Goal: Information Seeking & Learning: Learn about a topic

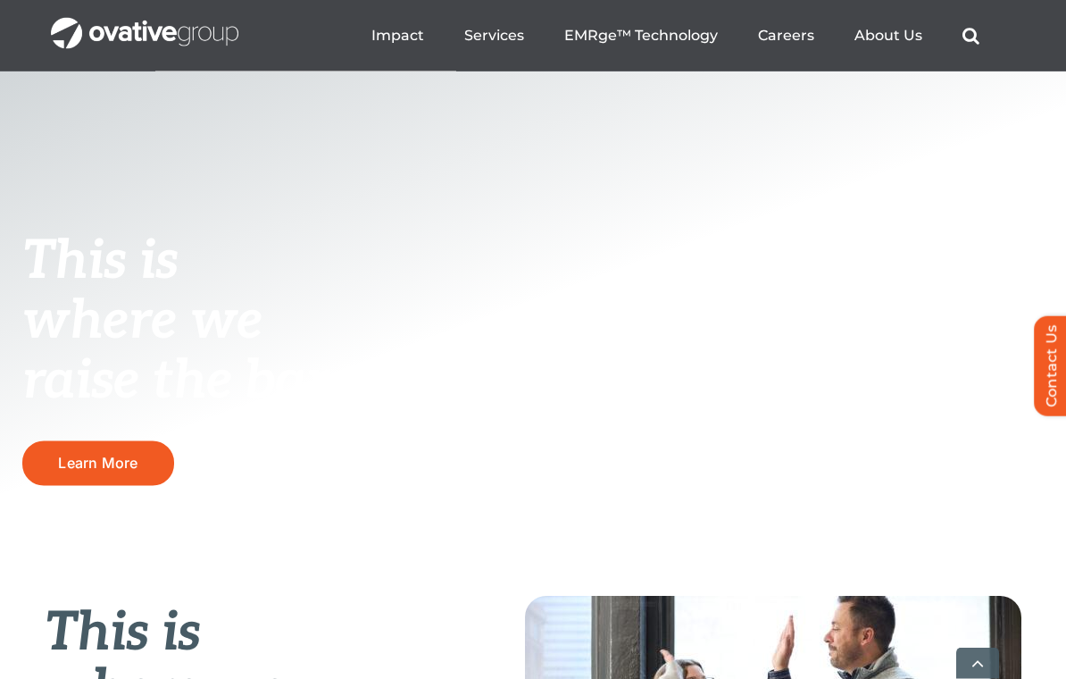
scroll to position [231, 0]
click at [95, 471] on span "Learn More" at bounding box center [97, 463] width 79 height 18
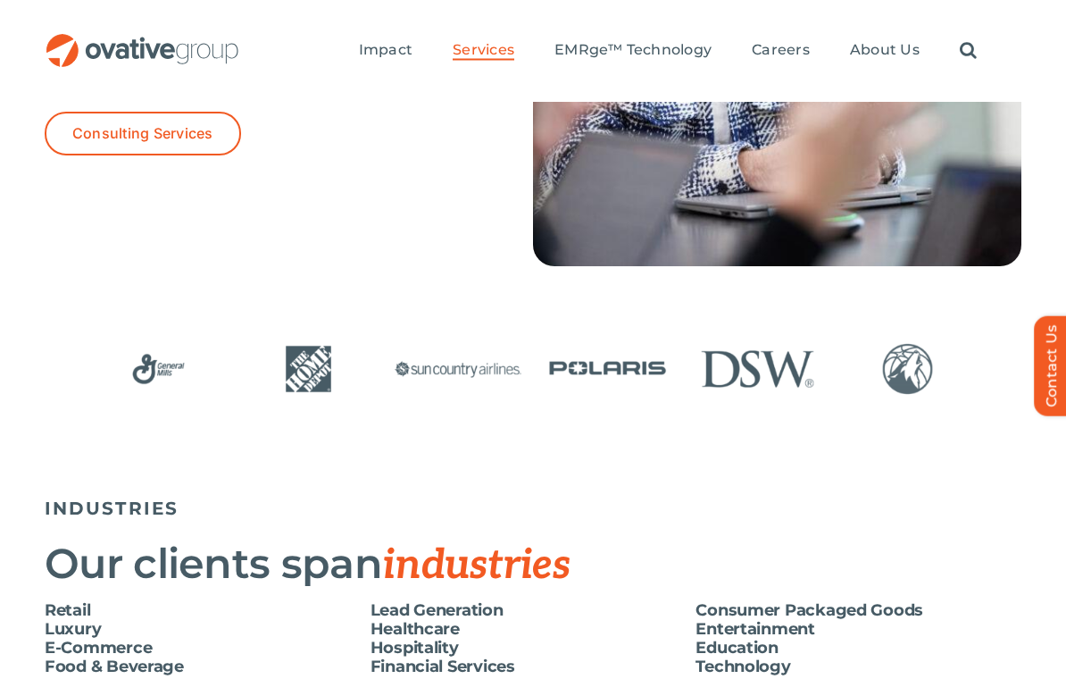
scroll to position [3011, 0]
click at [863, 107] on span "Development" at bounding box center [826, 110] width 113 height 25
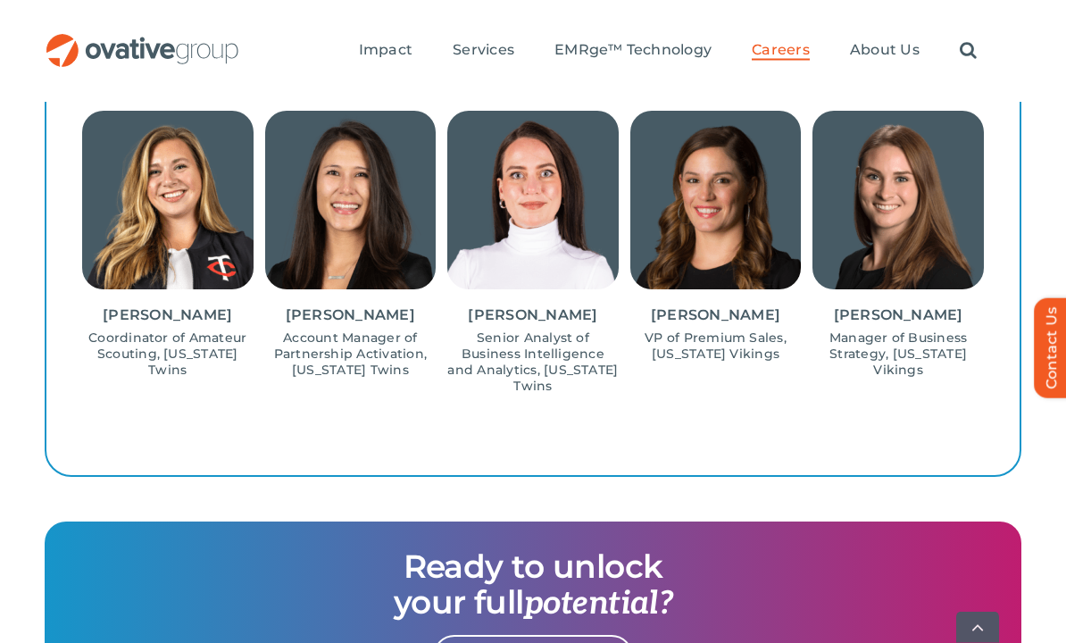
scroll to position [1968, 0]
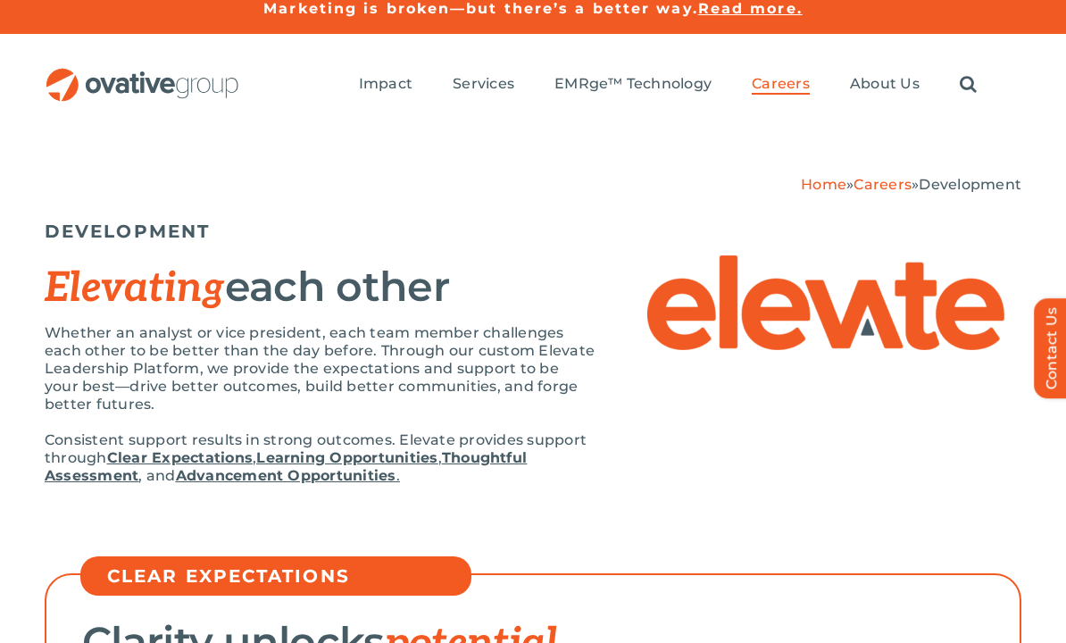
scroll to position [0, 0]
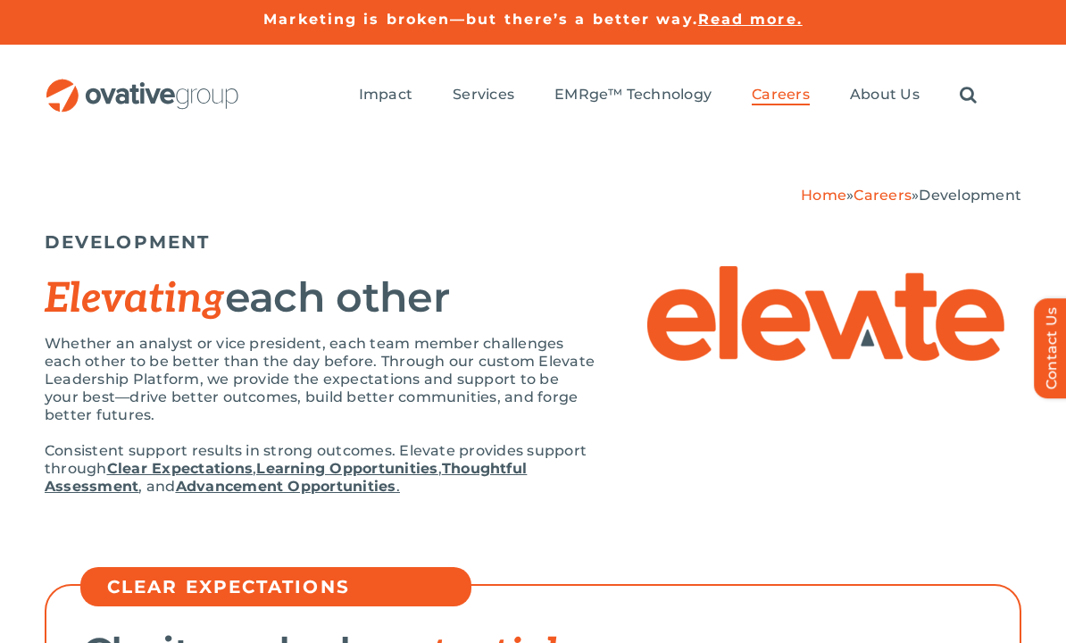
click at [974, 257] on span "Partnerships" at bounding box center [920, 250] width 105 height 25
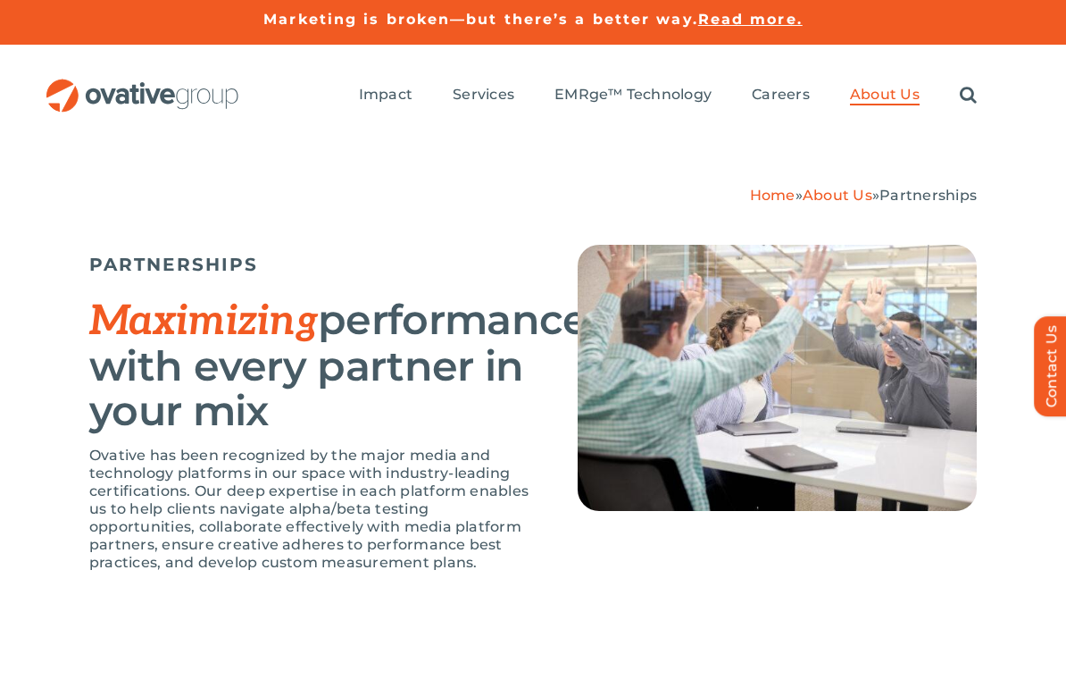
click at [932, 199] on link "People" at bounding box center [924, 203] width 149 height 46
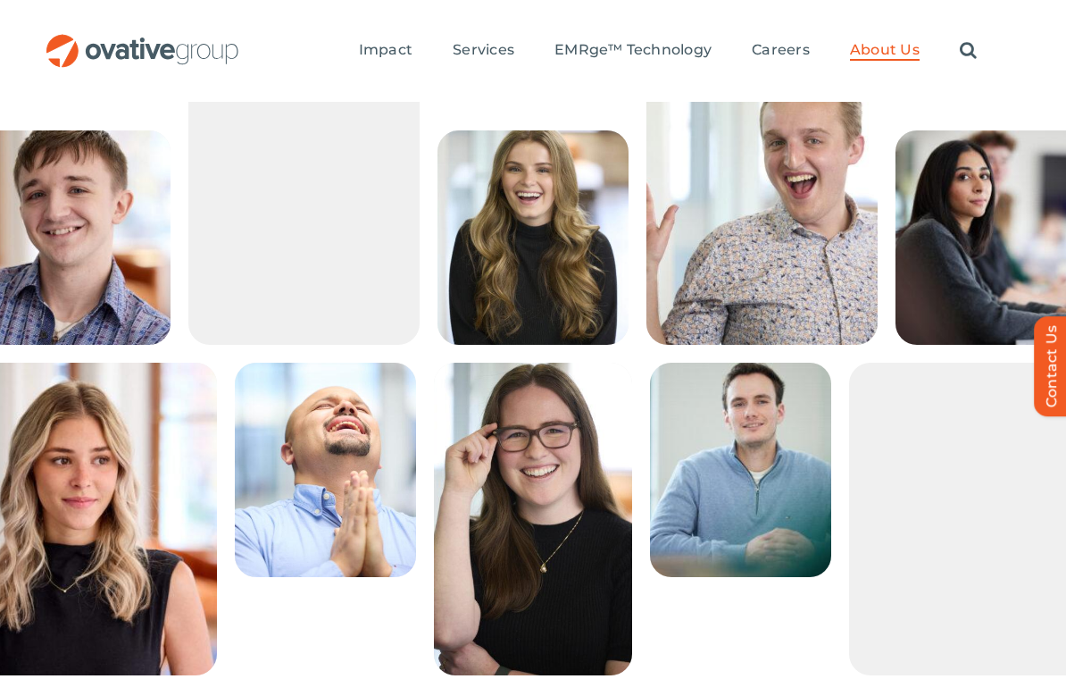
scroll to position [526, 0]
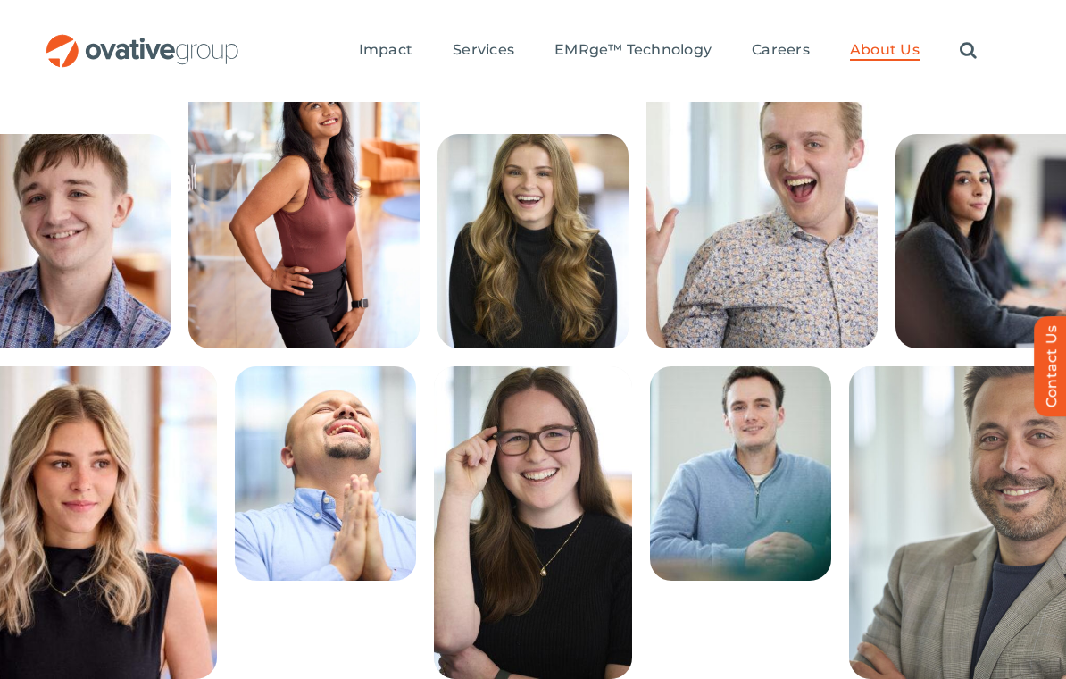
click at [0, 0] on div "Sadie, Sr. Analyst, Video and Programmatic Media Skilled Sudoku Solver, Restaur…" at bounding box center [0, 0] width 0 height 0
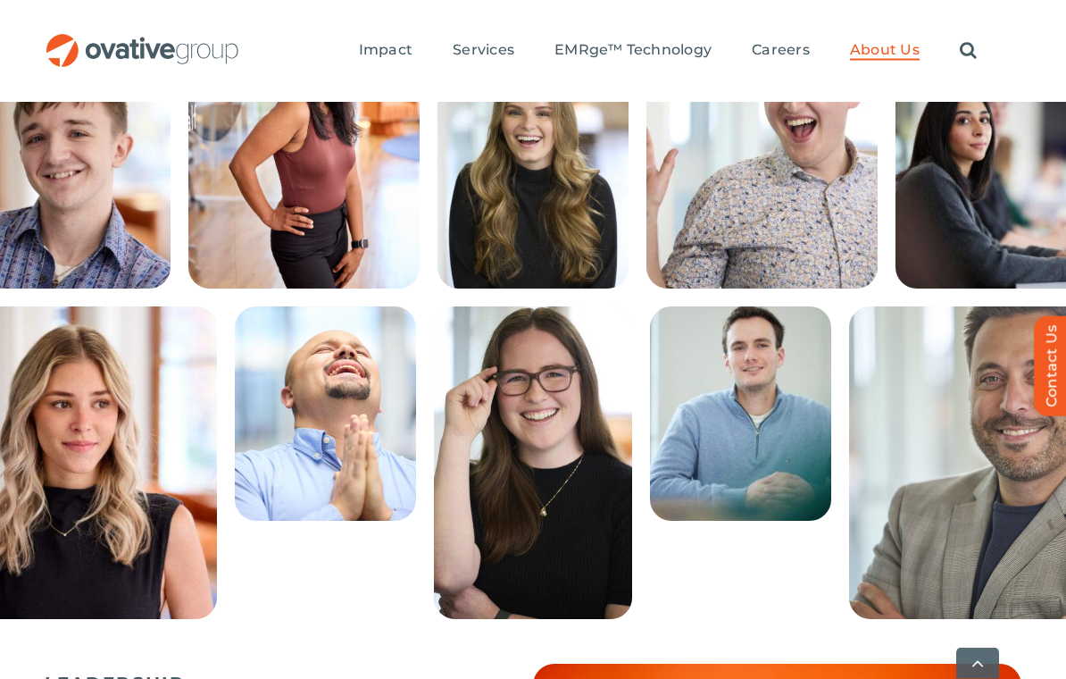
scroll to position [590, 0]
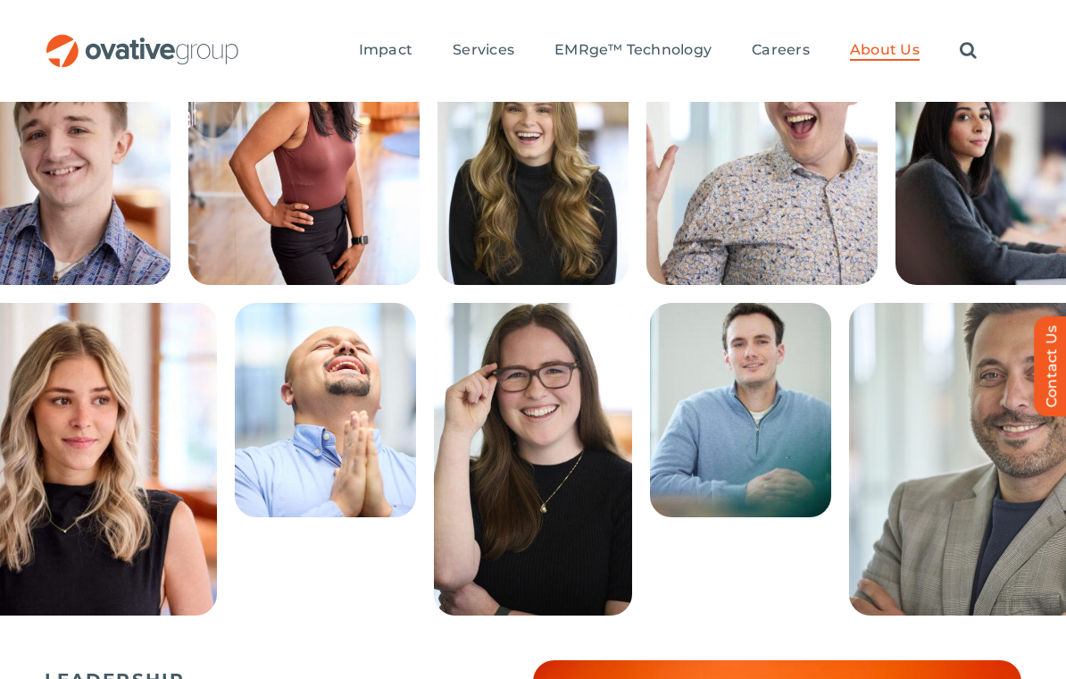
click at [0, 0] on div "Sadie, Sr. Analyst, Video and Programmatic Media Skilled Sudoku Solver, Restaur…" at bounding box center [0, 0] width 0 height 0
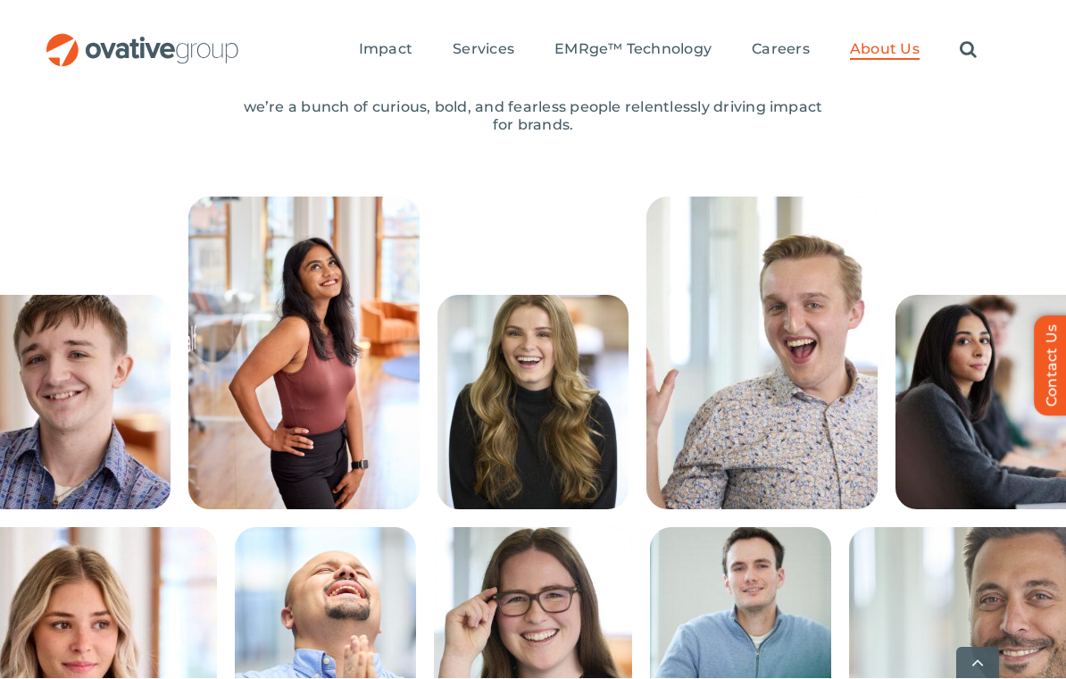
scroll to position [365, 0]
click at [0, 0] on p "Ethan, Sr. Analyst, Paid Social" at bounding box center [0, 0] width 0 height 0
click at [0, 0] on p "McCrossen, Sr. Analyst, Client Services" at bounding box center [0, 0] width 0 height 0
click at [0, 0] on strong "Prachika, Sr. Analyst, Solution Architect" at bounding box center [0, 0] width 0 height 0
click at [0, 0] on b "Analyst, Digital Experience Optimization" at bounding box center [0, 0] width 0 height 0
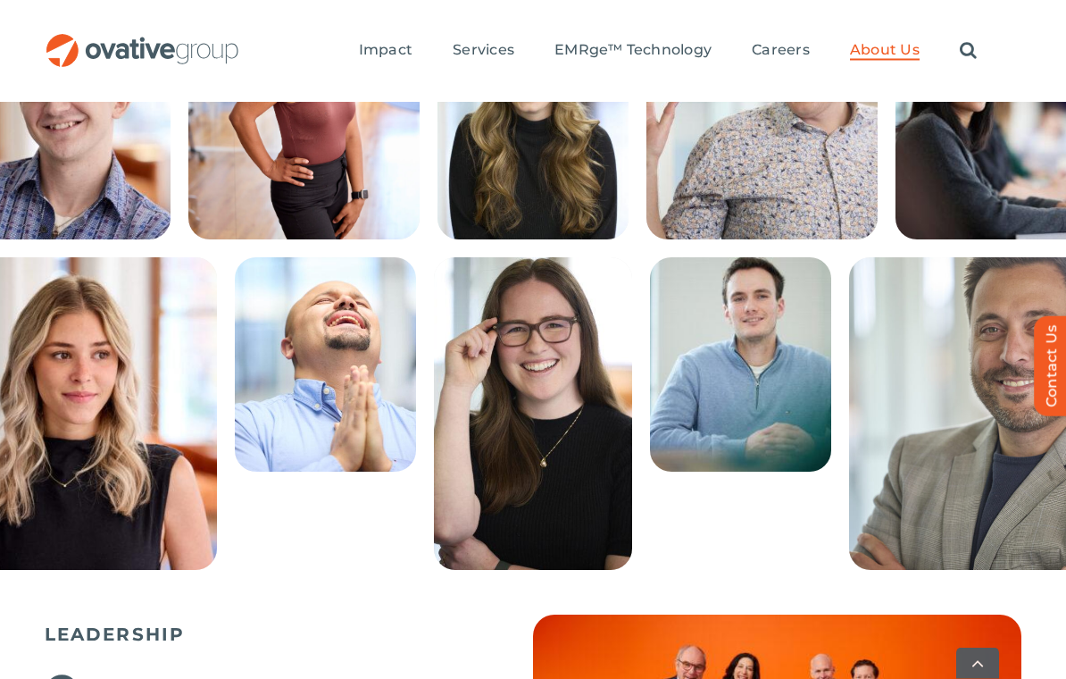
scroll to position [635, 0]
click at [0, 0] on div "Sadie, Sr. Analyst, Video and Programmatic Media Skilled Sudoku Solver, Restaur…" at bounding box center [0, 0] width 0 height 0
click at [0, 0] on p "Román, Manager, Paid Search Avid Reader, Video Game Fanatic, Fitness Enthusiast" at bounding box center [0, 0] width 0 height 0
click at [0, 0] on p "Piano Virtuoso, Courageous Opportunist, Curious World Traveler" at bounding box center [0, 0] width 0 height 0
click at [0, 0] on p "Amateur Chef, Competitive Athlete, Passionate Innovator" at bounding box center [0, 0] width 0 height 0
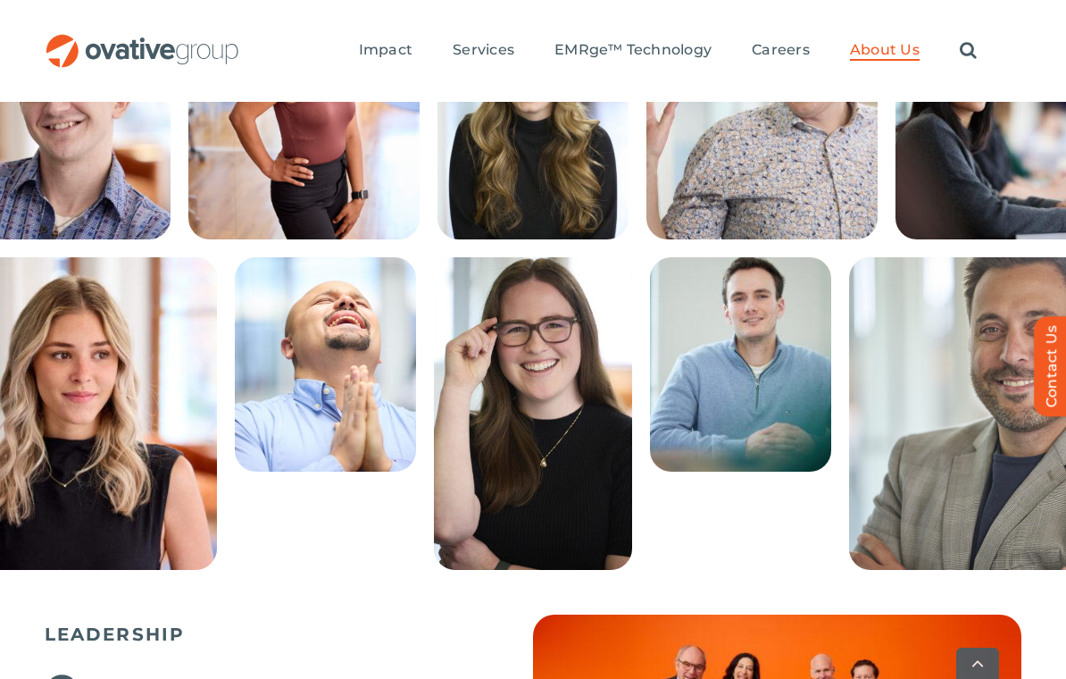
click at [0, 0] on div "Frankie, Leader Engineer Devoted Girl Dad, Chicago Bears Fan, Community Builder" at bounding box center [0, 0] width 0 height 0
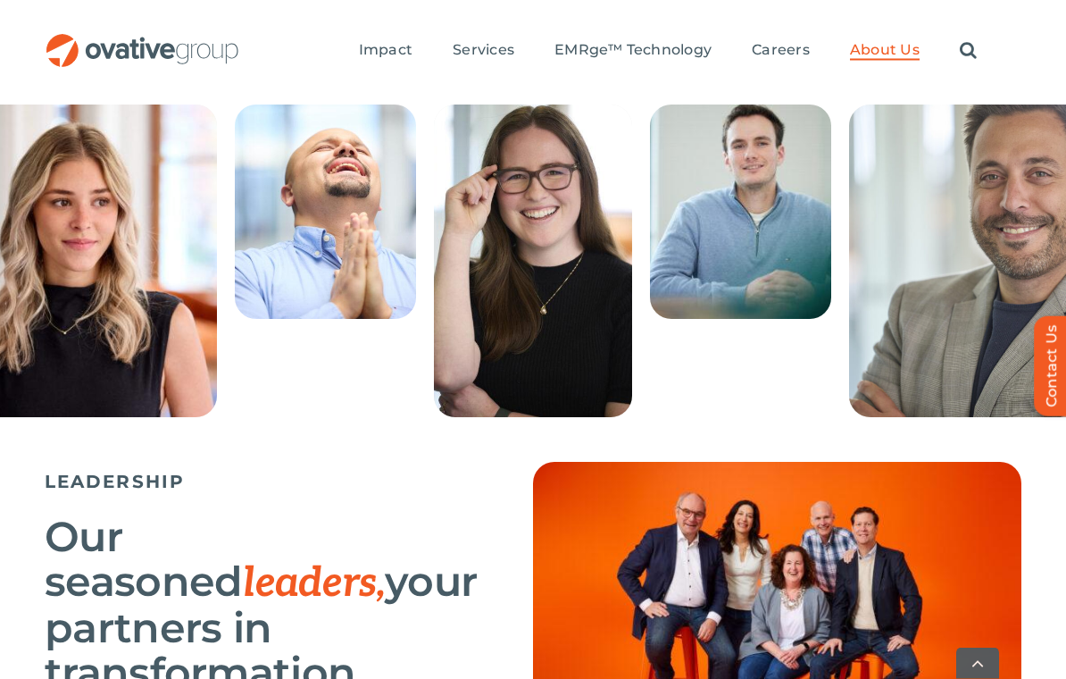
scroll to position [788, 0]
click at [0, 0] on div "Frankie, Leader Engineer Devoted Girl Dad, Chicago Bears Fan, Community Builder" at bounding box center [0, 0] width 0 height 0
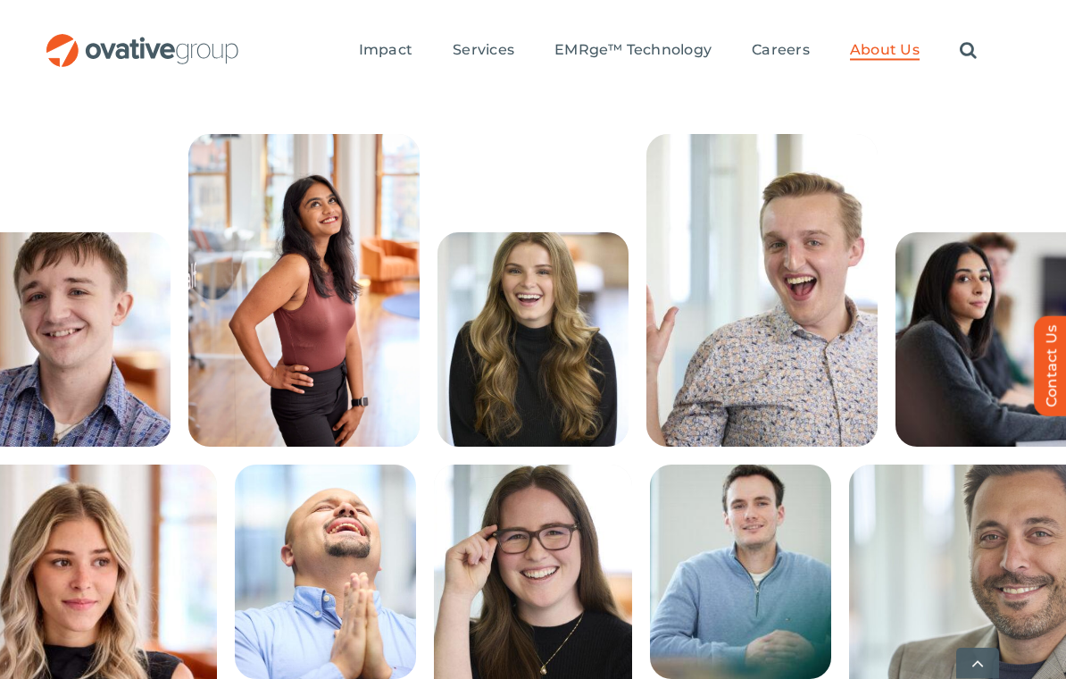
scroll to position [430, 0]
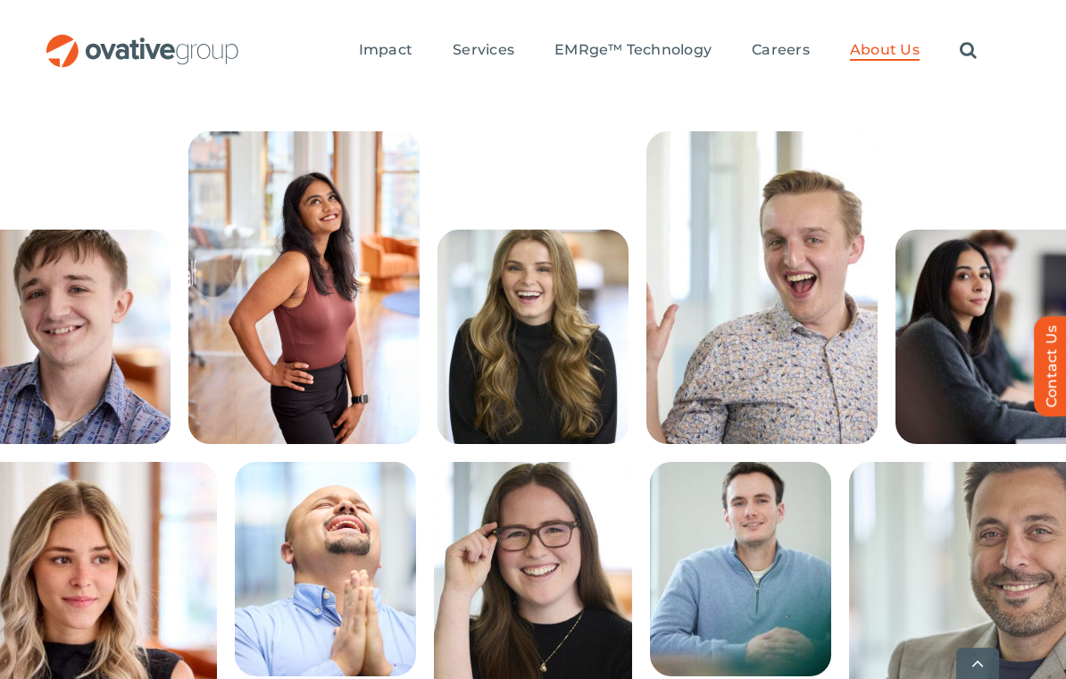
click at [977, 678] on link "Go to Top" at bounding box center [978, 663] width 43 height 31
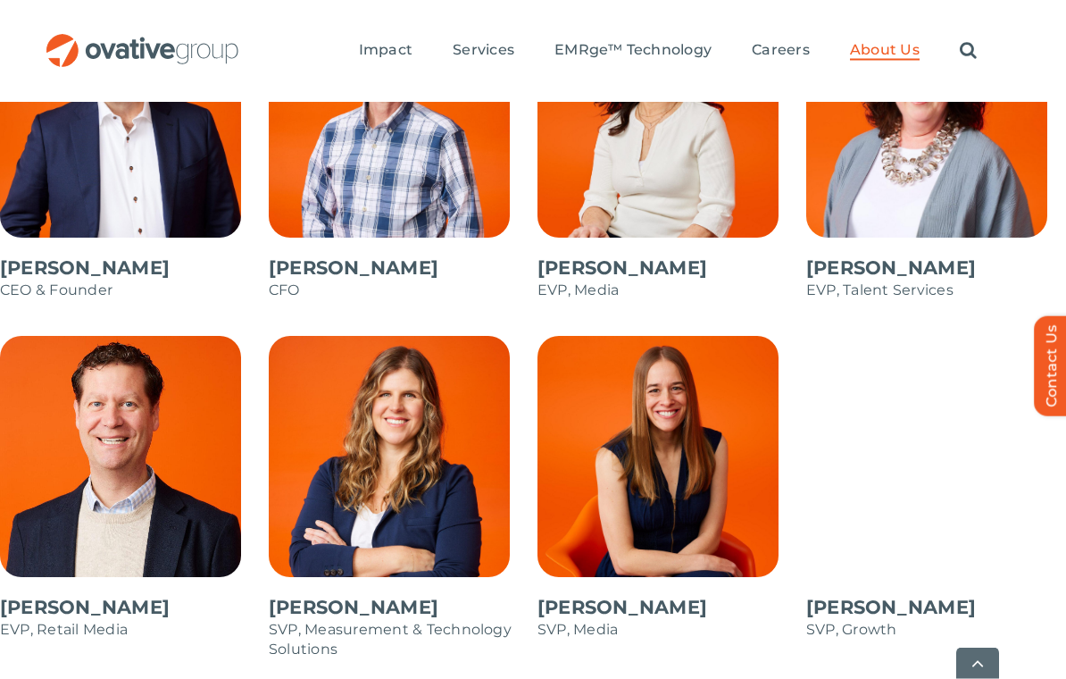
scroll to position [1651, 0]
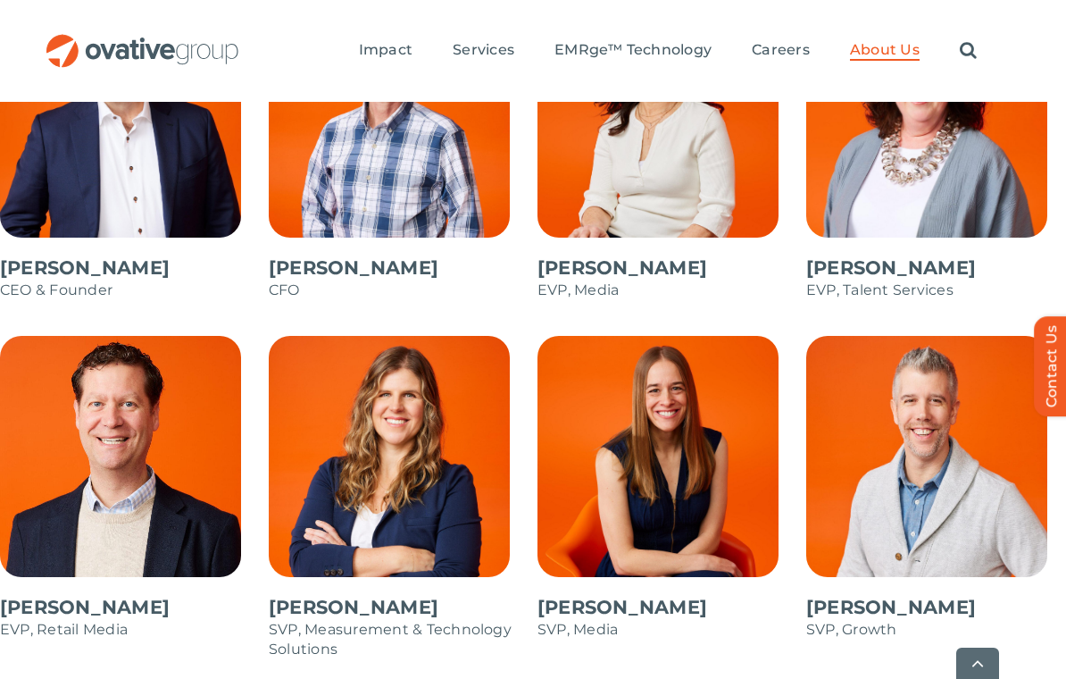
click at [917, 408] on span at bounding box center [937, 497] width 260 height 322
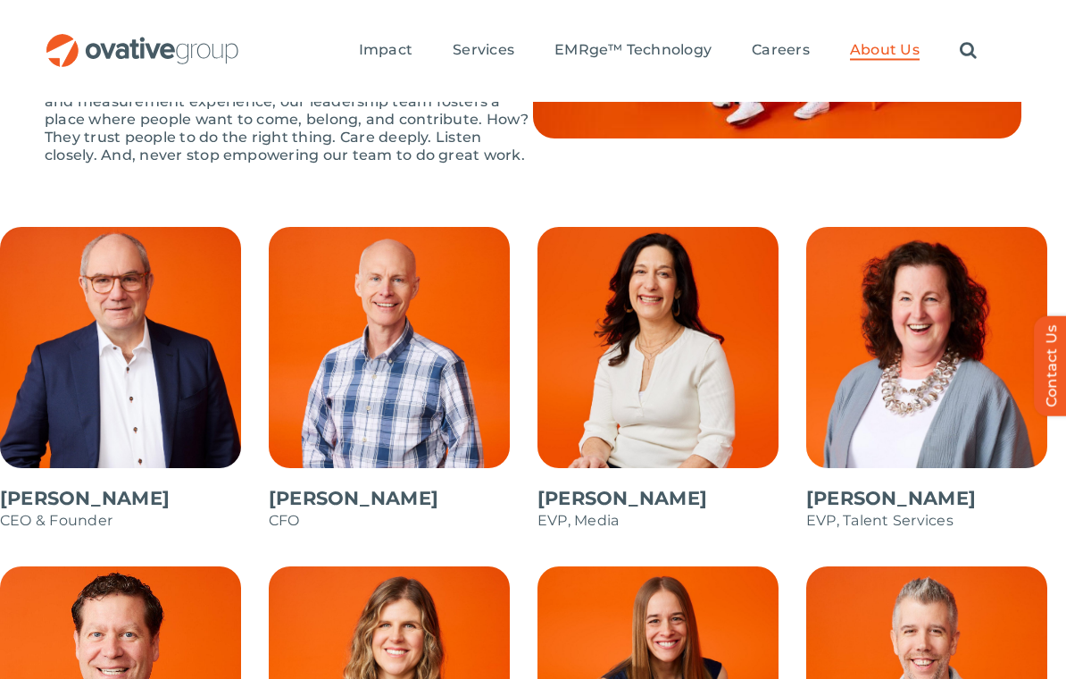
scroll to position [1421, 0]
click at [93, 310] on span at bounding box center [130, 388] width 260 height 322
click at [336, 343] on span at bounding box center [399, 388] width 260 height 322
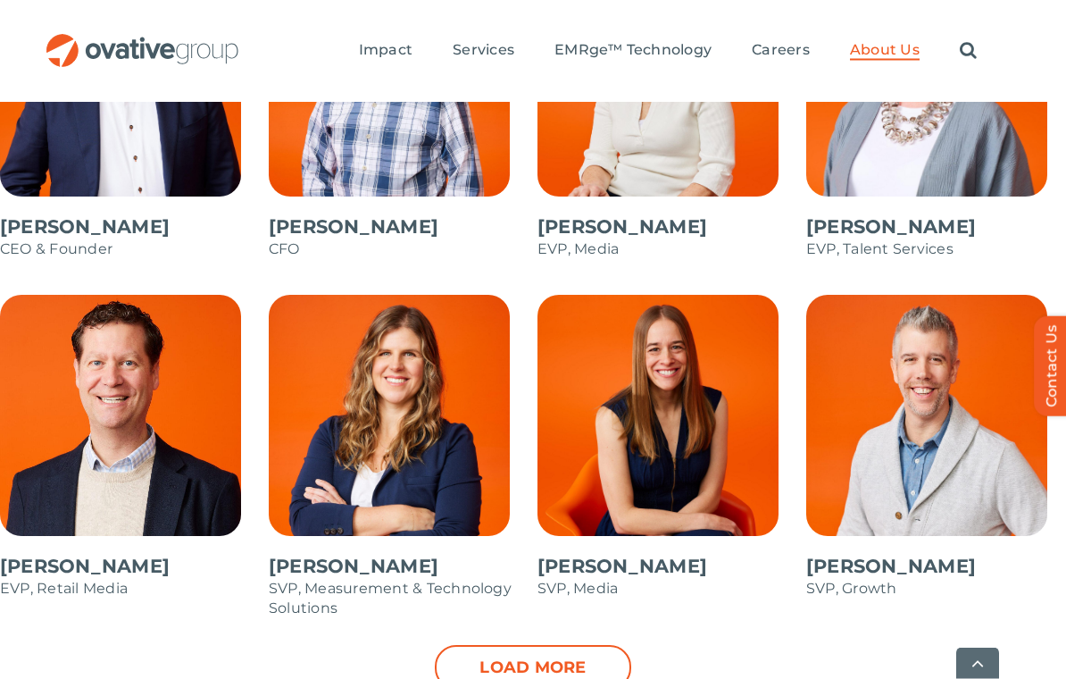
scroll to position [1693, 0]
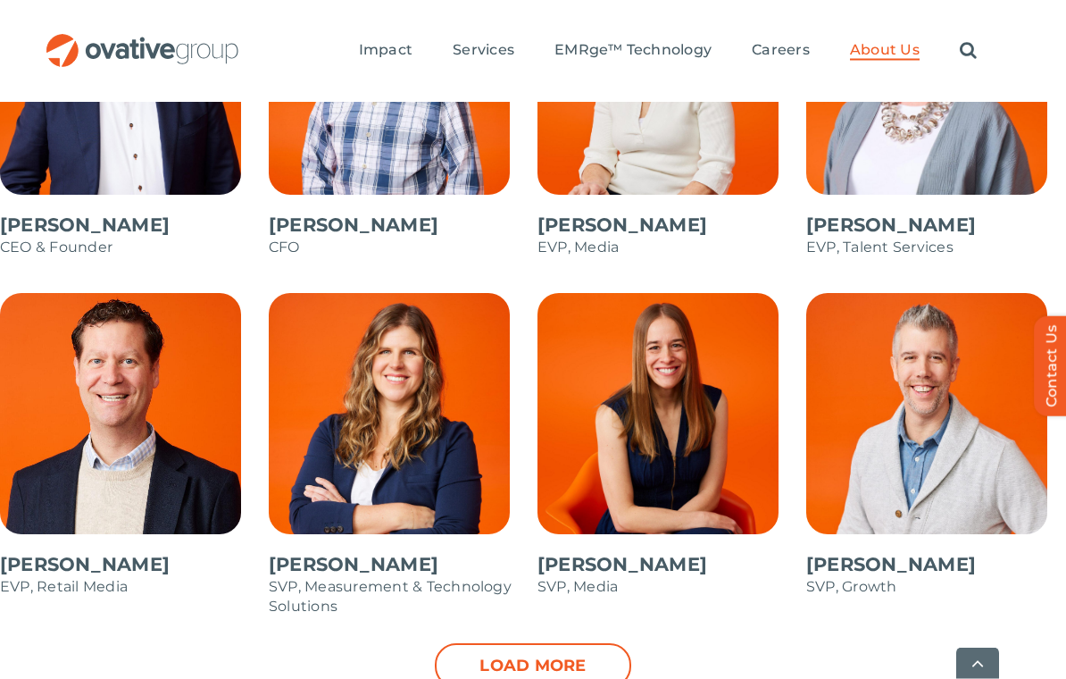
click at [112, 355] on span at bounding box center [130, 455] width 260 height 322
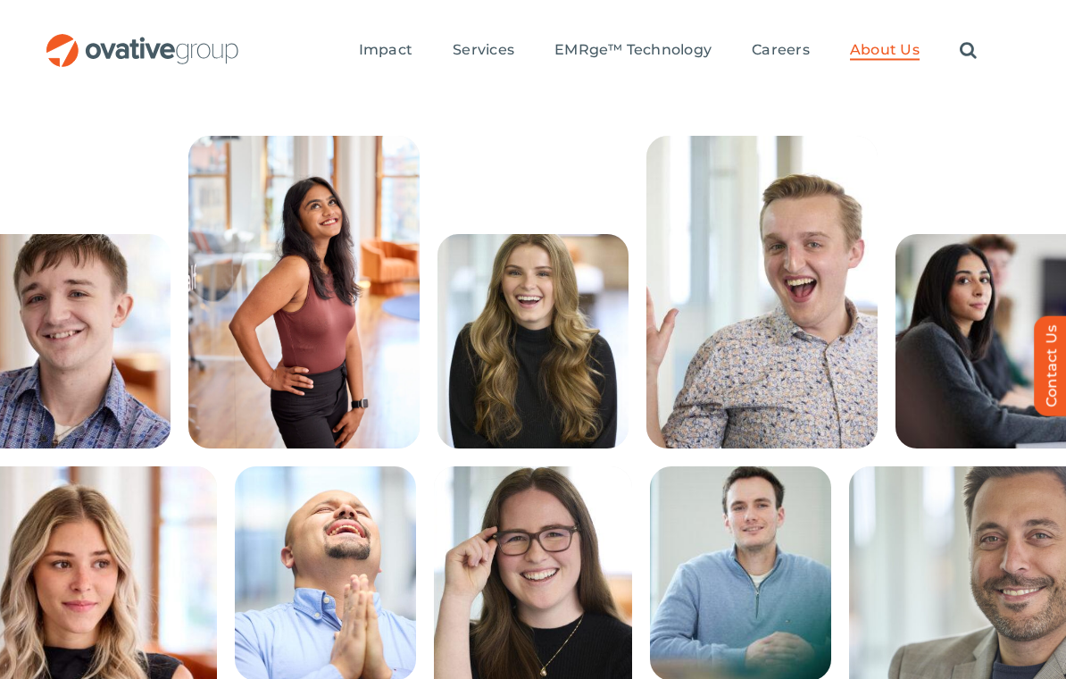
scroll to position [426, 0]
click at [0, 0] on p "Ethan, Sr. Analyst, Paid Social" at bounding box center [0, 0] width 0 height 0
click at [0, 0] on p "Inclusive Friend, Majestic Singer, Packers Football Owner" at bounding box center [0, 0] width 0 height 0
click at [0, 0] on strong "Prachika, Sr. Analyst, Solution Architect" at bounding box center [0, 0] width 0 height 0
click at [0, 0] on p "Formula 1 Fanatic, Animal Whisperer, Caffeine Connoisseur" at bounding box center [0, 0] width 0 height 0
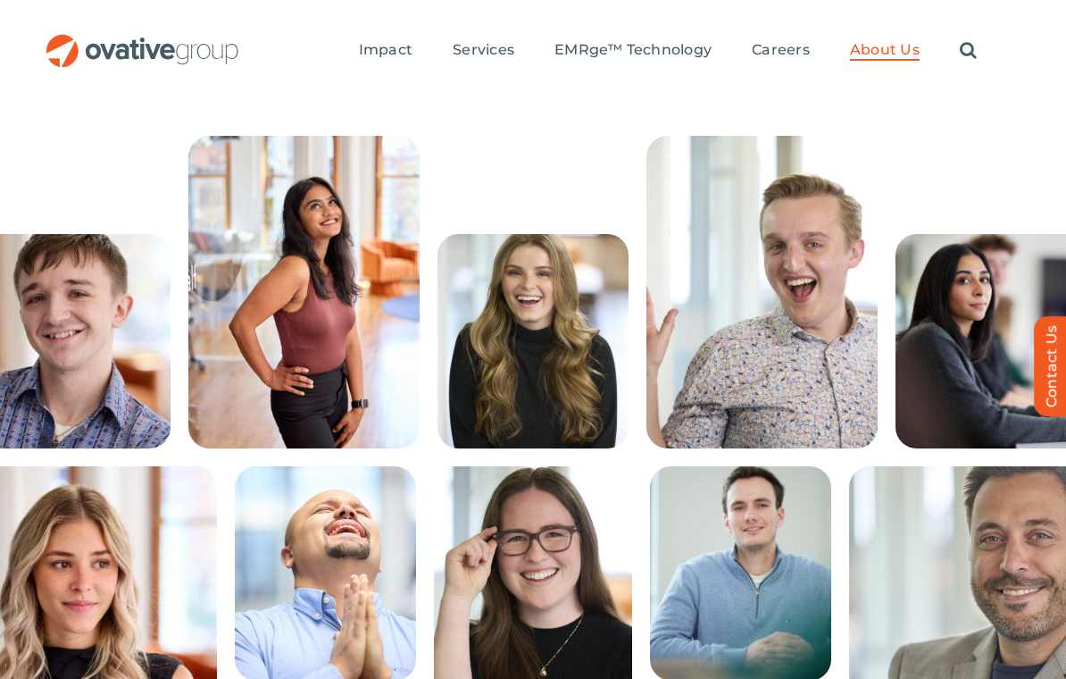
click at [0, 0] on strong "Trushna, Analyst, Digital Experience Optimization" at bounding box center [0, 0] width 0 height 0
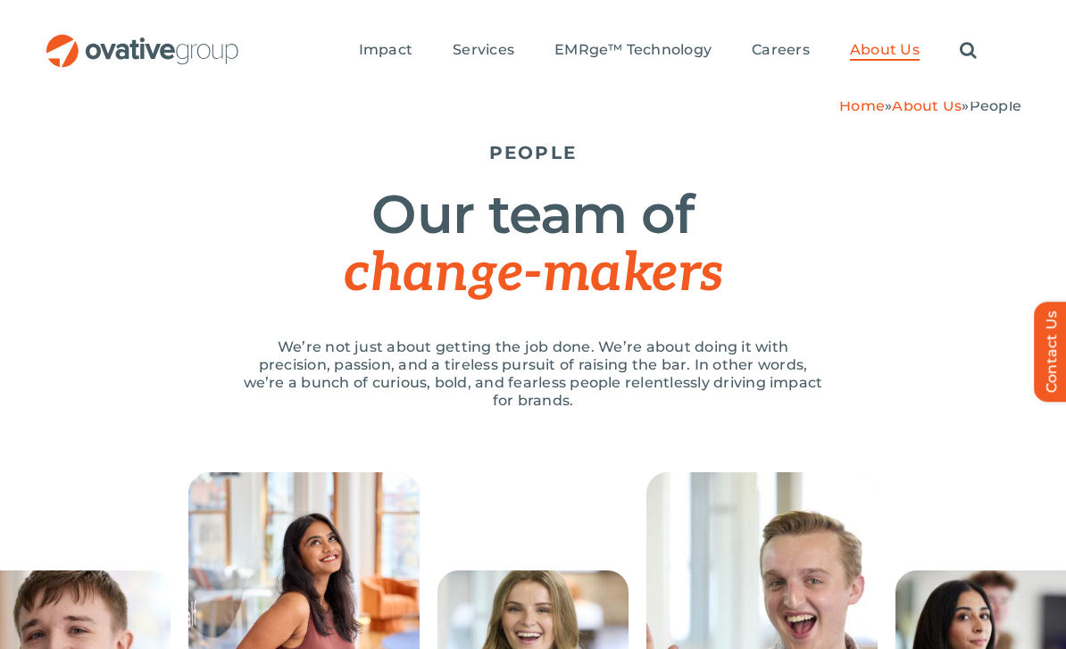
scroll to position [0, 0]
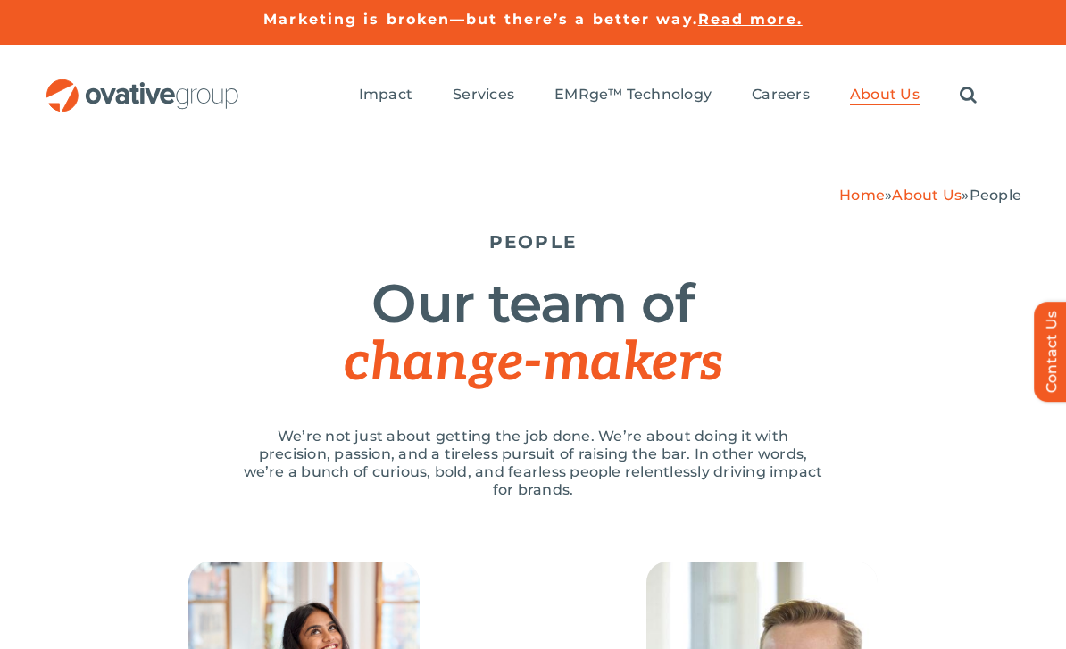
click at [745, 224] on div "Home » About Us » People PEOPLE Our team of change-makers We’re not just about …" at bounding box center [533, 354] width 977 height 371
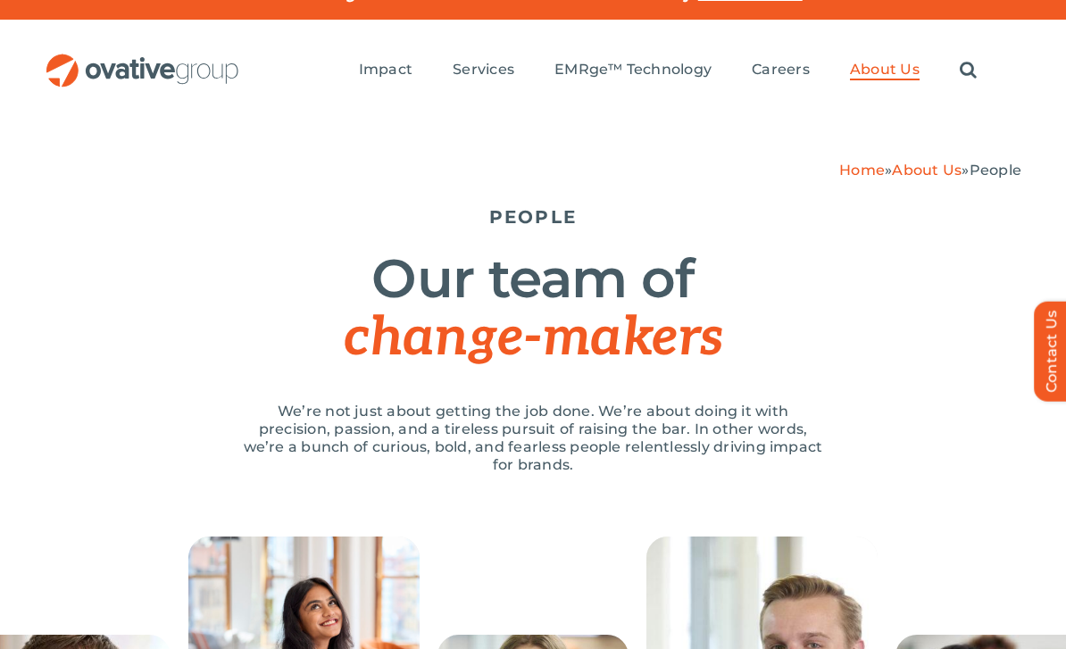
scroll to position [25, 0]
click at [842, 177] on link "Home" at bounding box center [863, 170] width 46 height 17
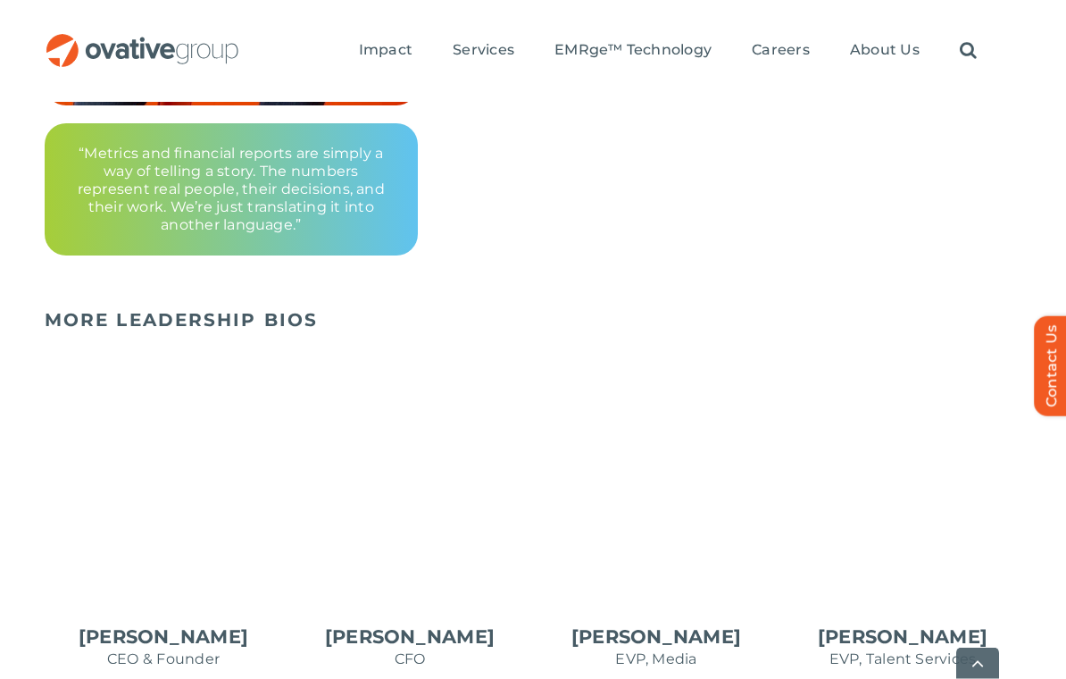
scroll to position [684, 0]
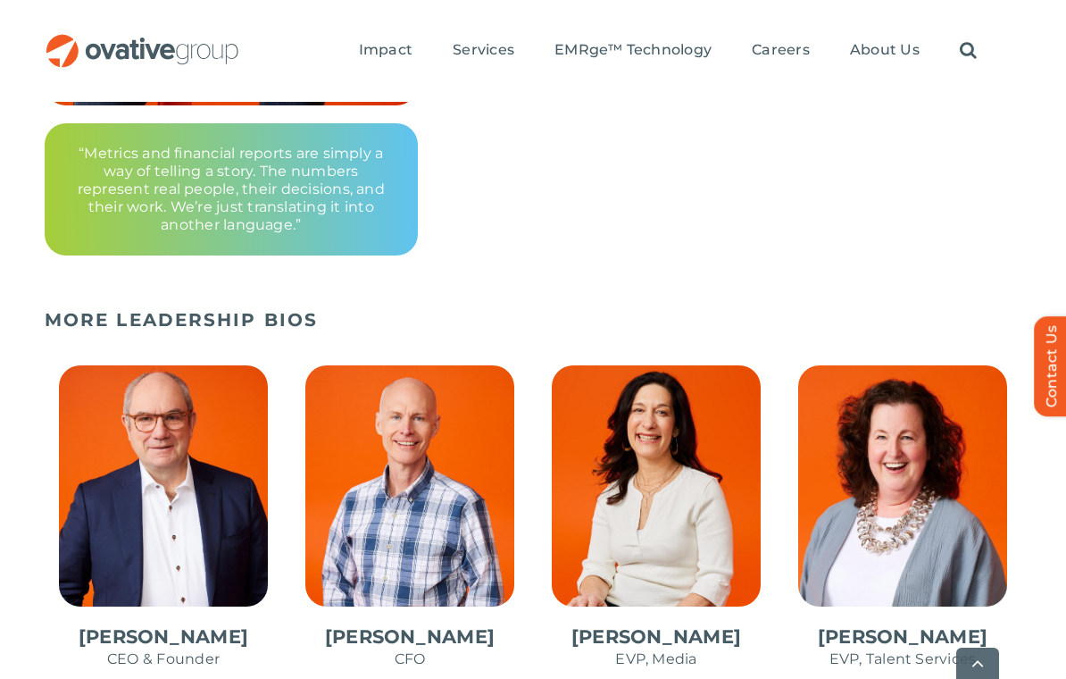
click at [923, 513] on span "4 / 10" at bounding box center [903, 526] width 238 height 350
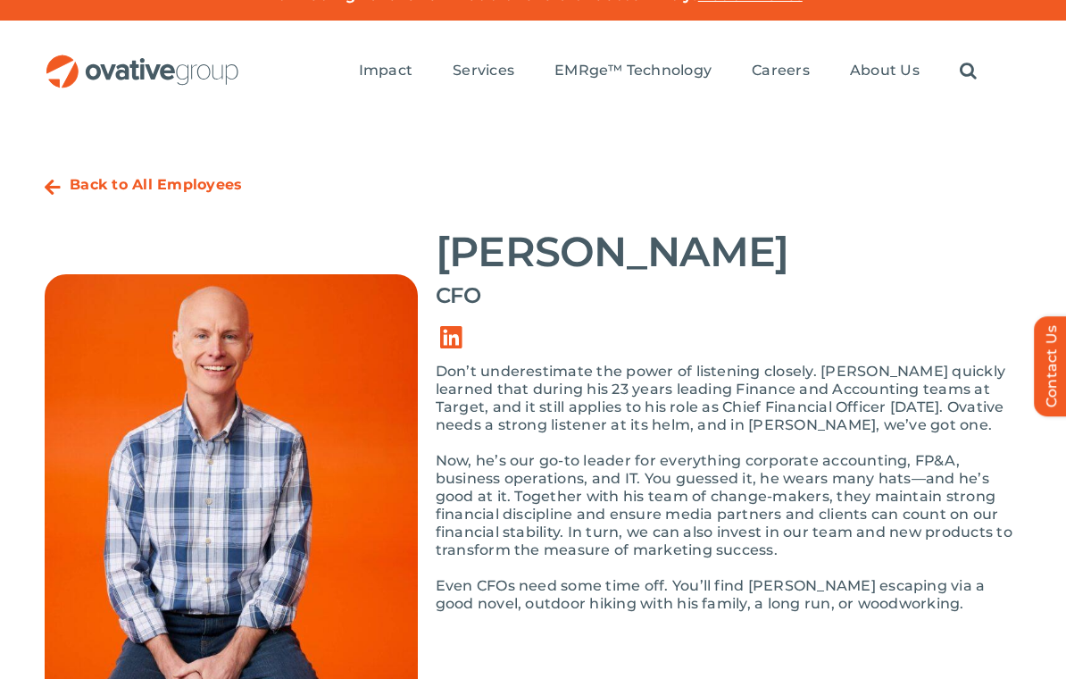
scroll to position [0, 0]
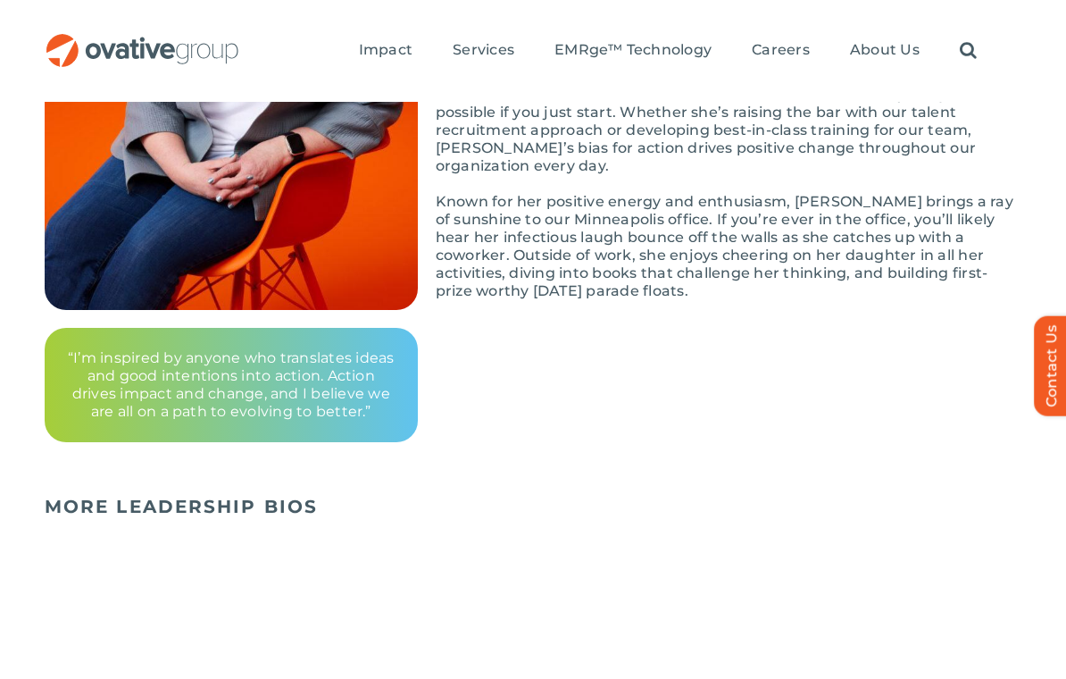
scroll to position [472, 0]
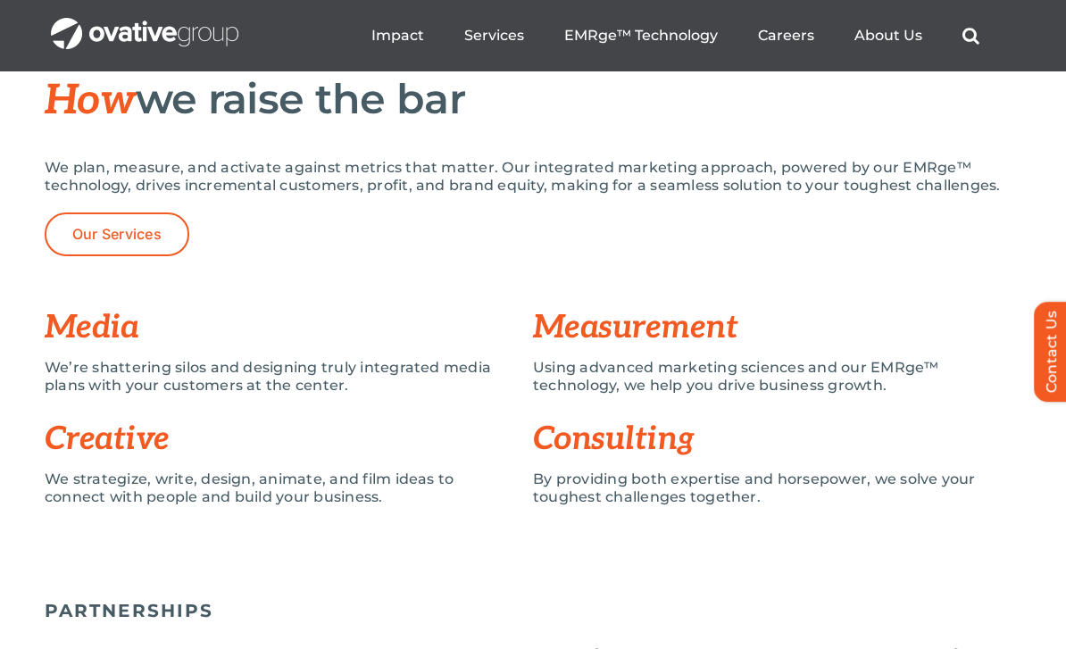
scroll to position [1266, 0]
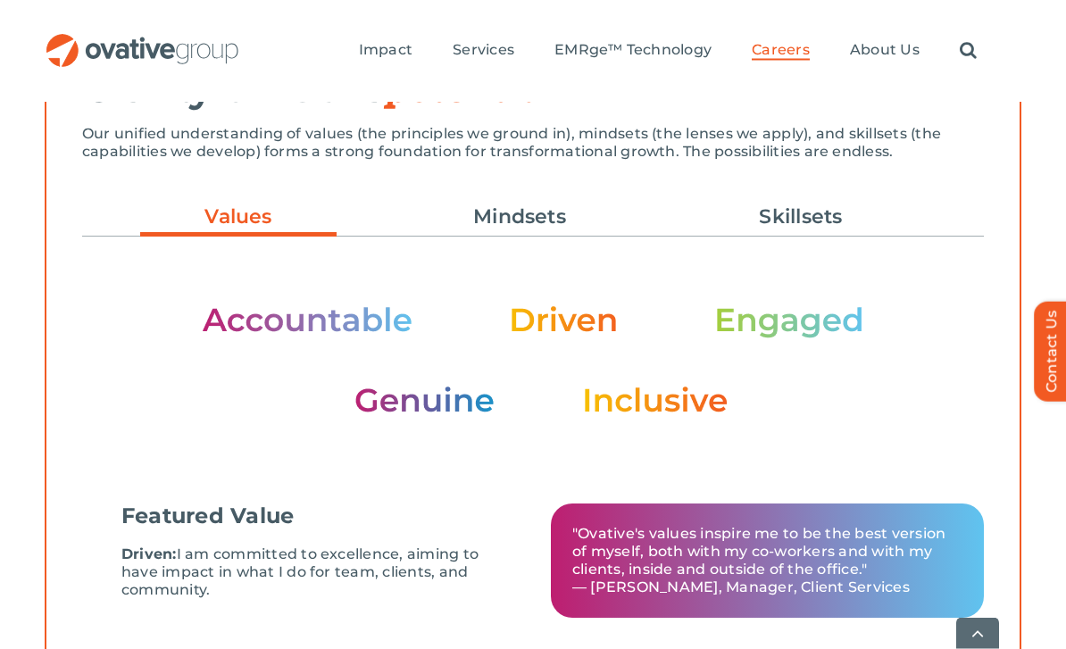
scroll to position [565, 0]
click at [606, 223] on link "Mindsets" at bounding box center [520, 217] width 197 height 30
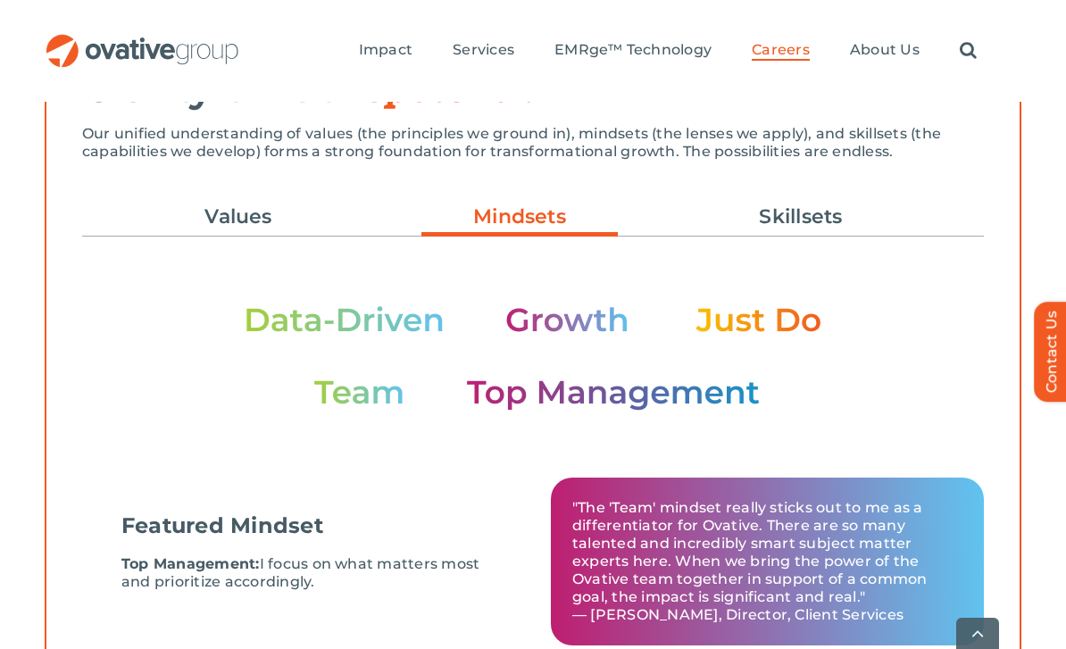
click at [874, 222] on link "Skillsets" at bounding box center [801, 217] width 197 height 30
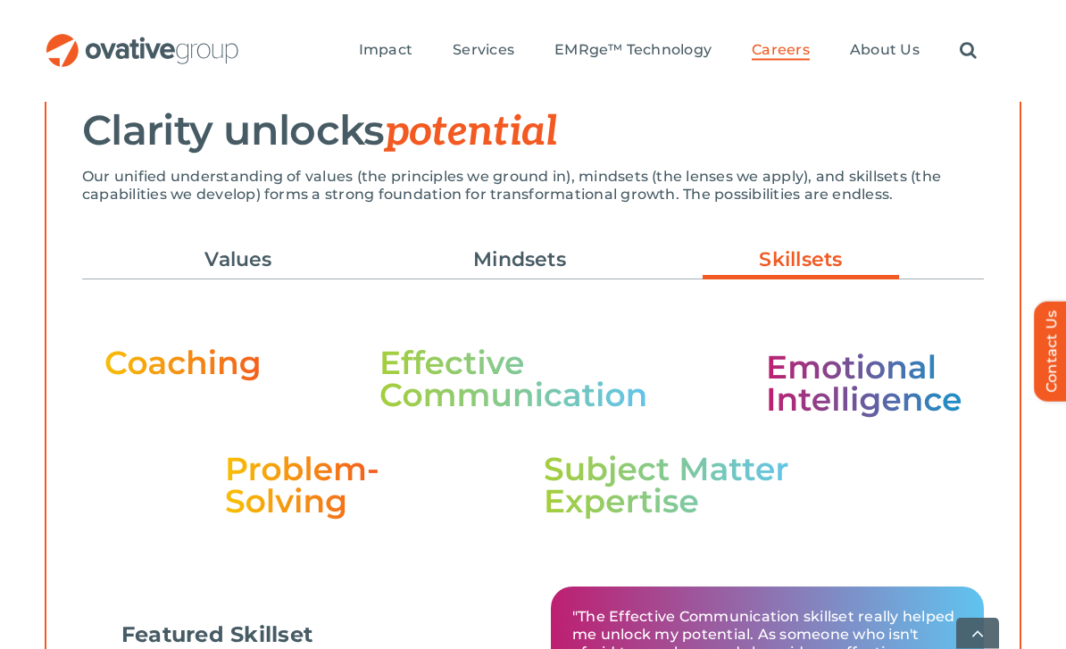
scroll to position [523, 0]
click at [199, 264] on link "Values" at bounding box center [238, 260] width 197 height 30
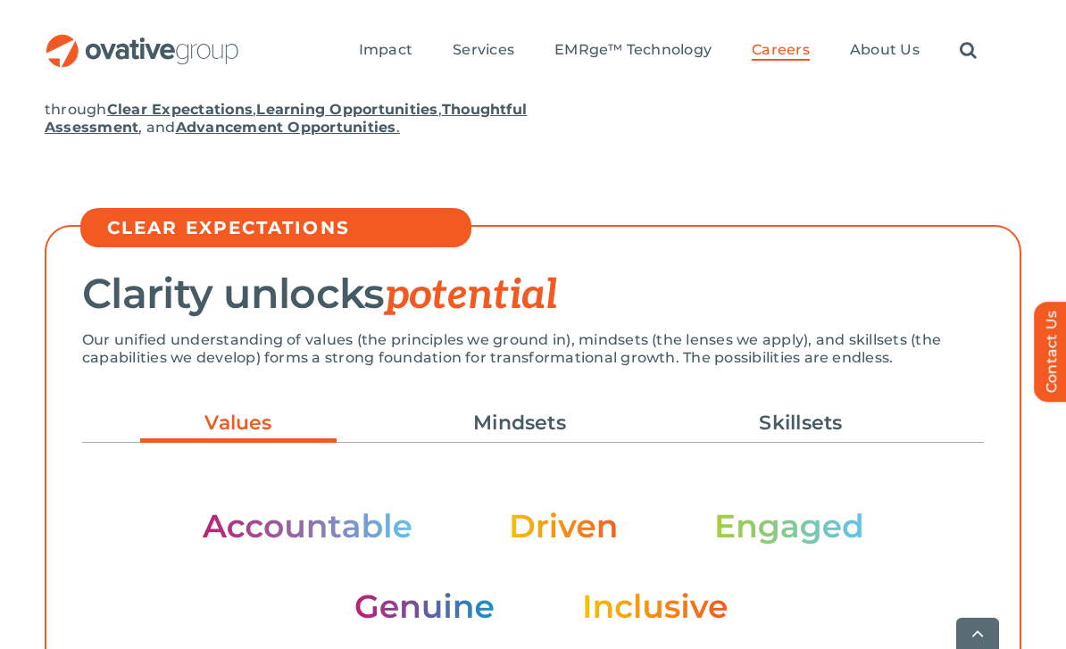
scroll to position [360, 0]
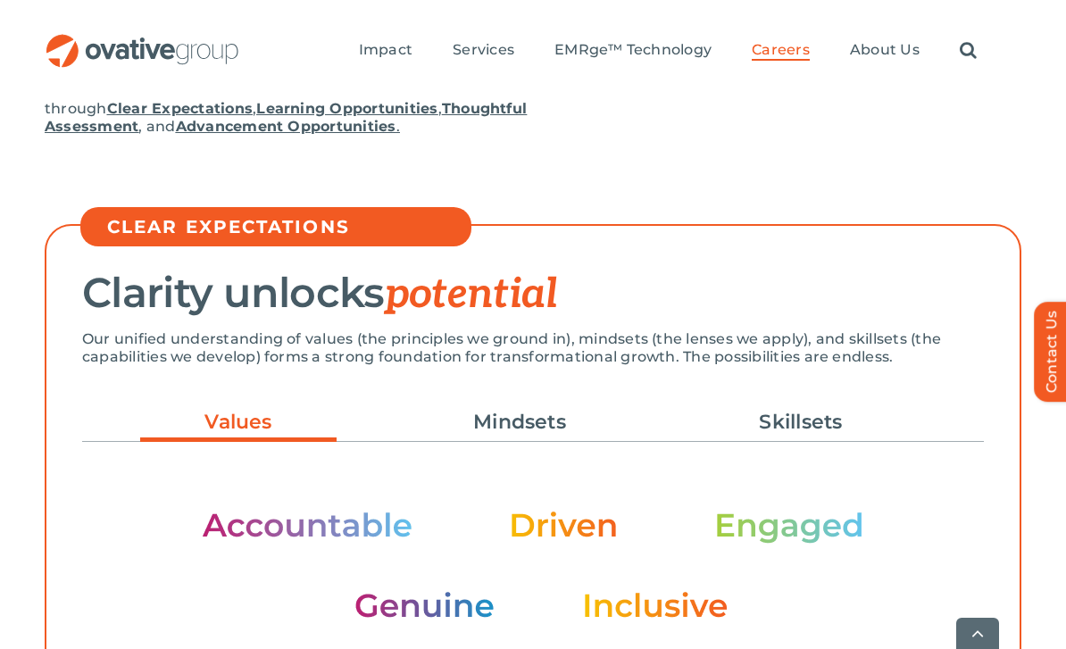
click at [576, 430] on link "Mindsets" at bounding box center [520, 422] width 197 height 30
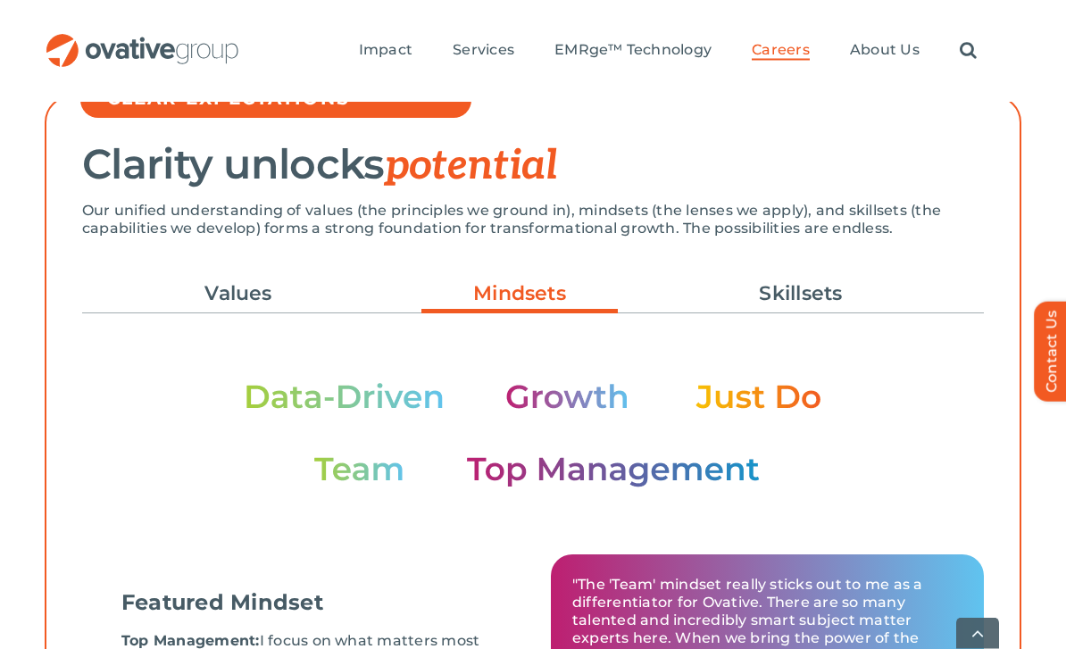
scroll to position [489, 0]
click at [855, 291] on link "Skillsets" at bounding box center [801, 294] width 197 height 30
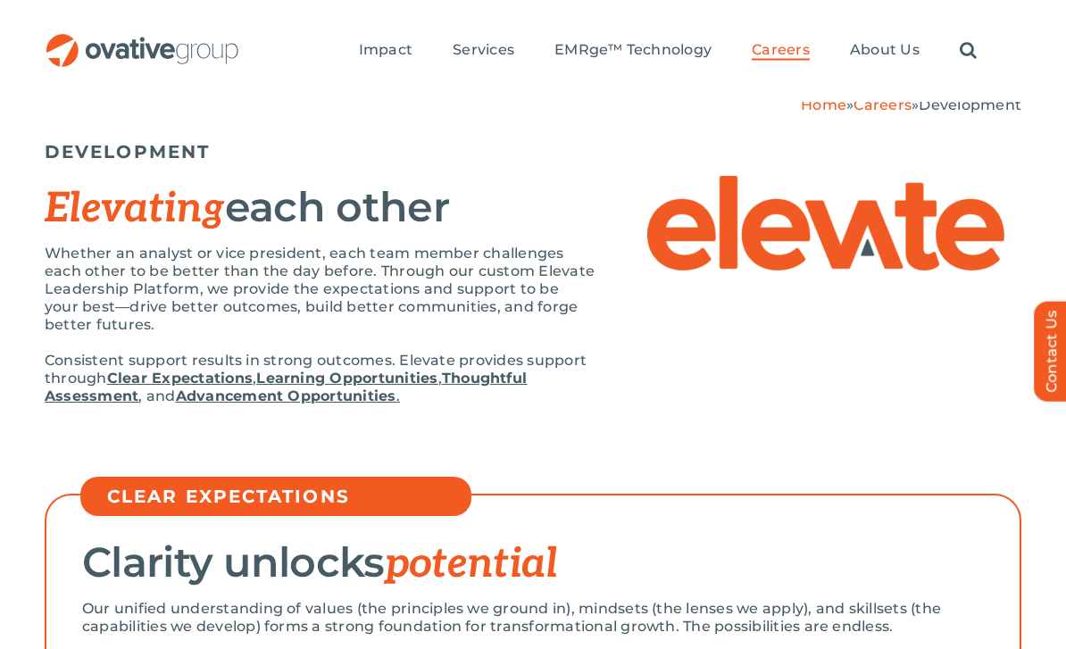
scroll to position [0, 0]
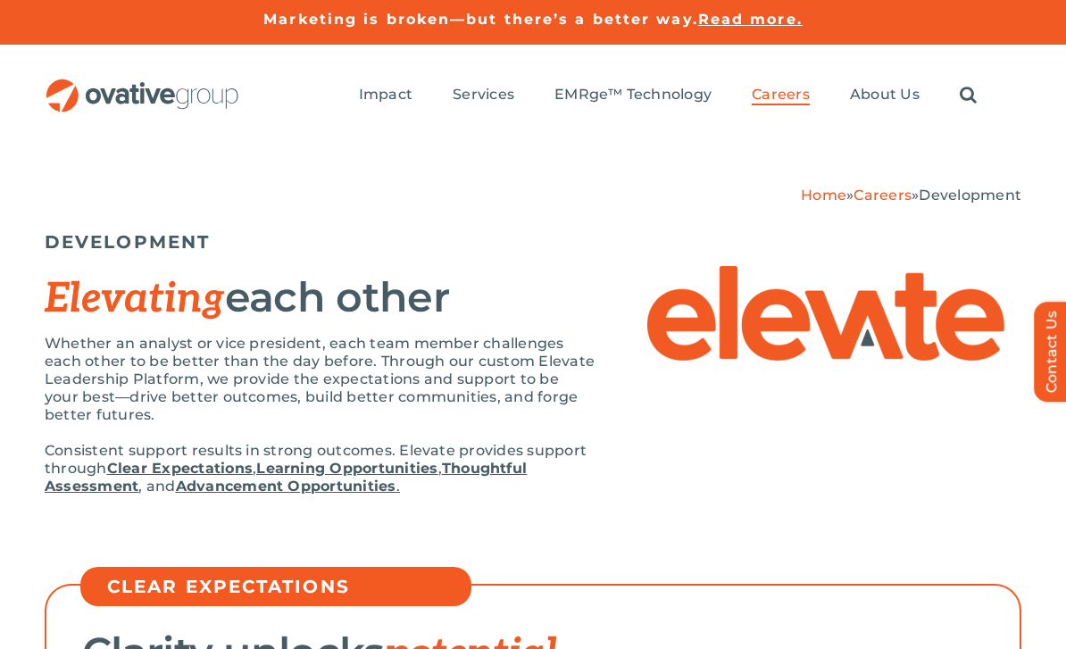
click at [859, 161] on span "Development" at bounding box center [826, 155] width 113 height 25
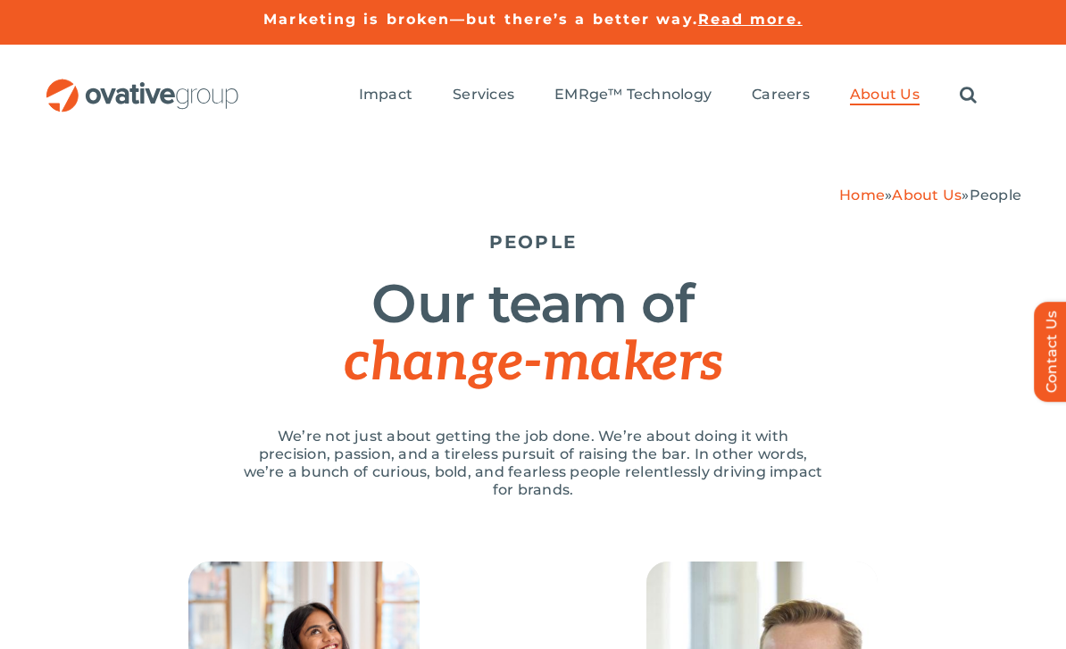
click at [840, 191] on link "Home" at bounding box center [863, 195] width 46 height 17
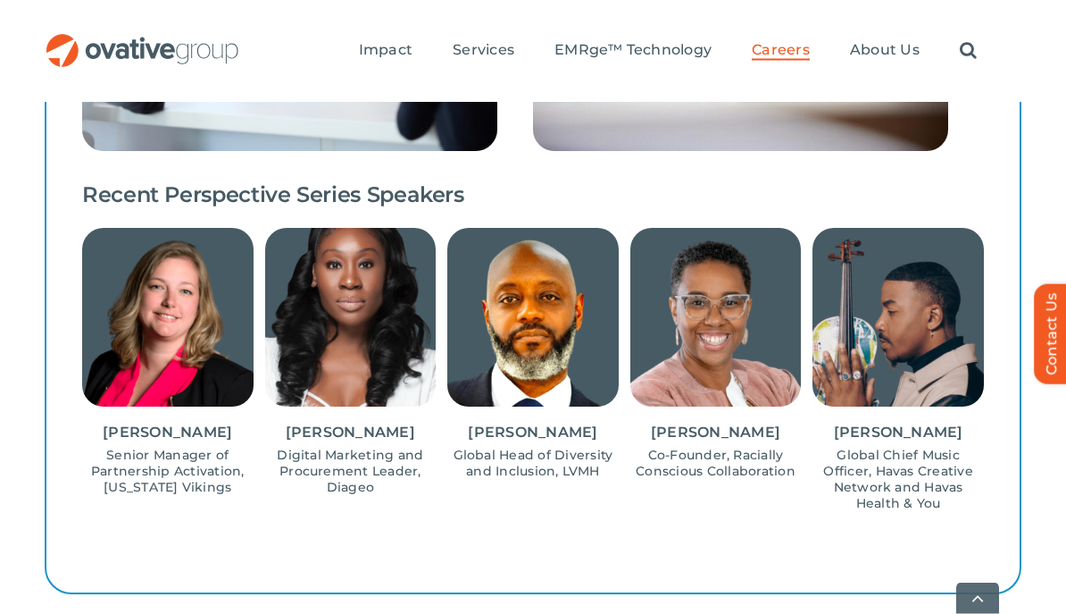
scroll to position [1851, 0]
